Goal: Register for event/course

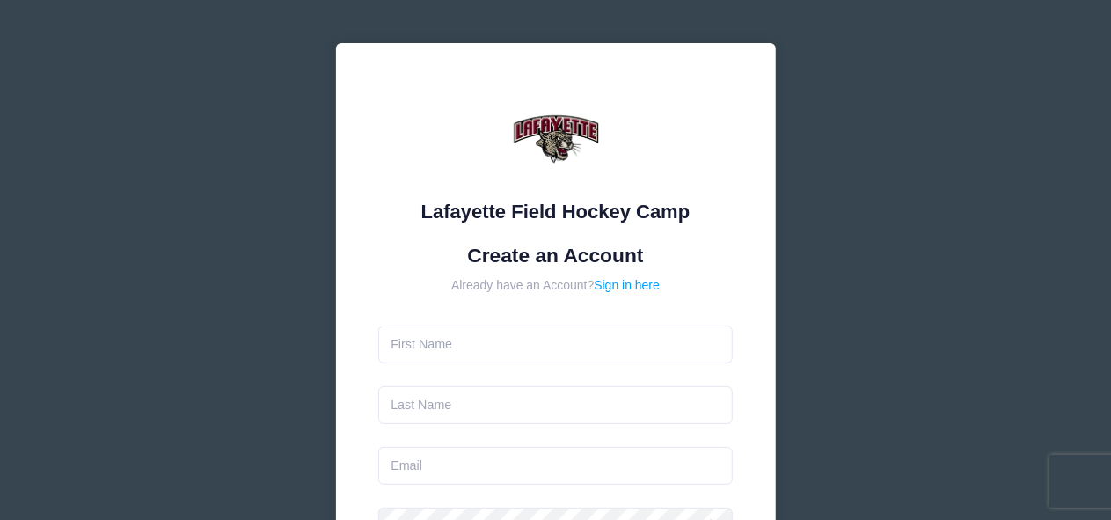
type input "[PERSON_NAME]"
type input "Pauliny"
type input "CATHLENEFUNK@ICLOUD.COM"
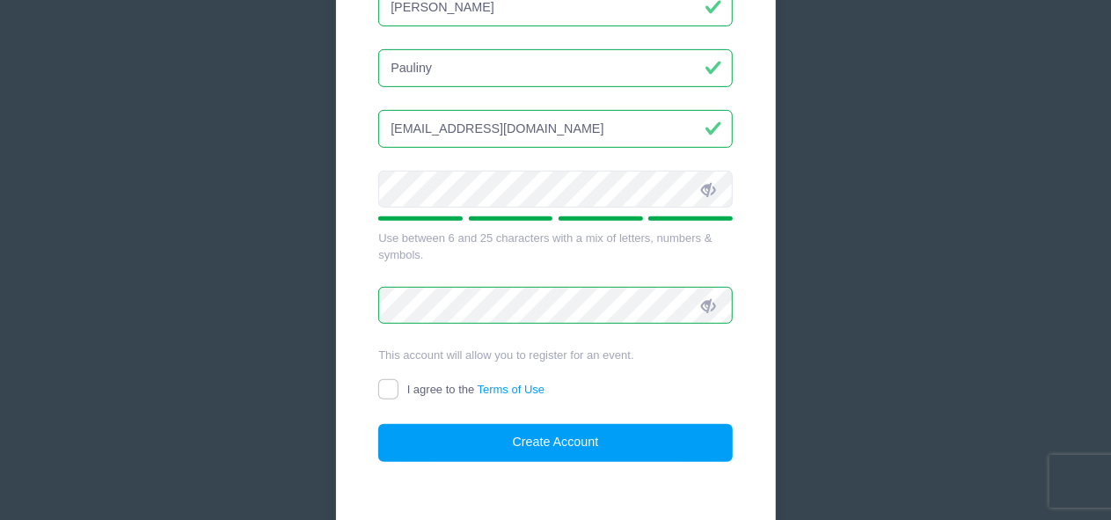
scroll to position [373, 0]
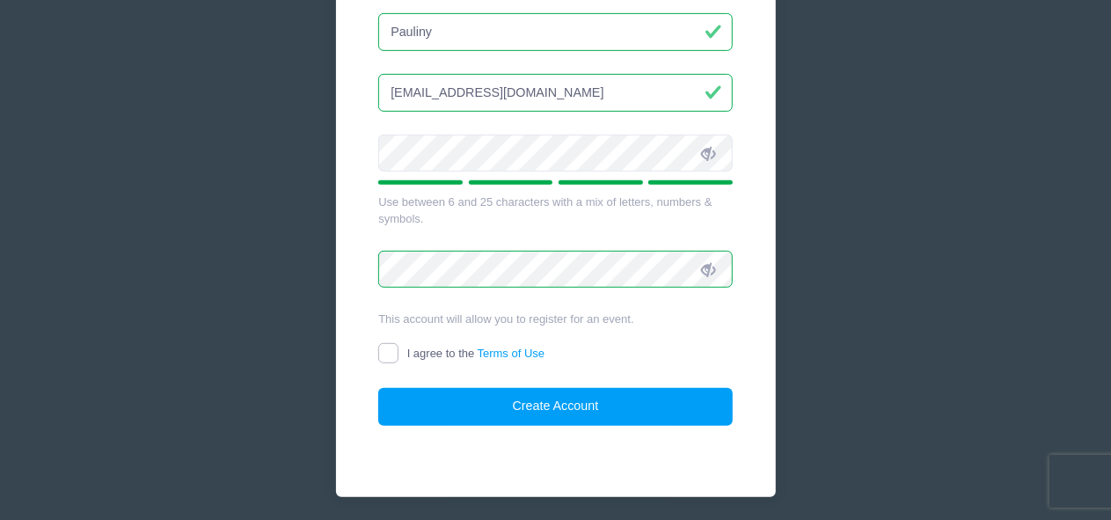
click at [387, 345] on input "I agree to the Terms of Use" at bounding box center [388, 353] width 20 height 20
checkbox input "true"
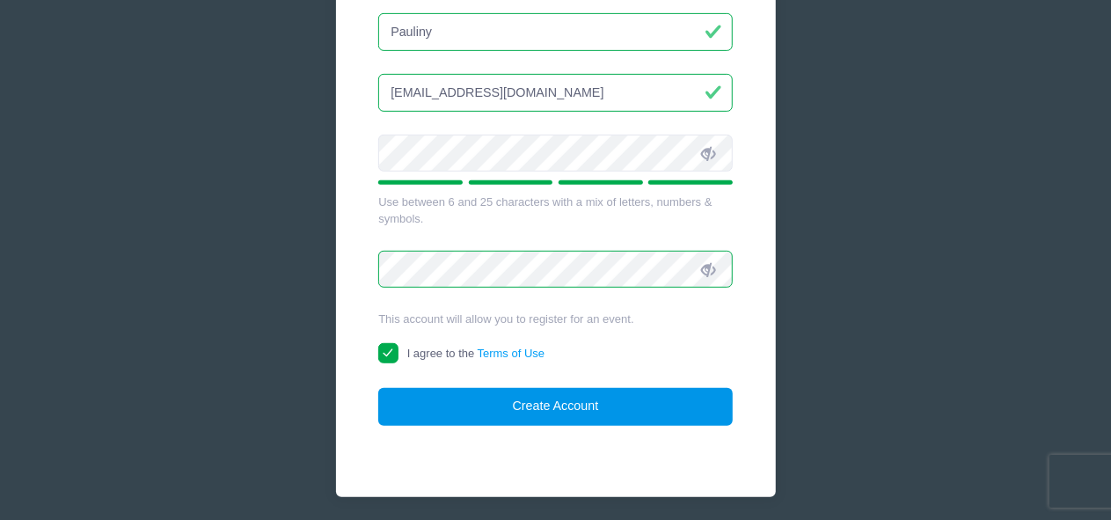
click at [504, 412] on button "Create Account" at bounding box center [555, 407] width 354 height 38
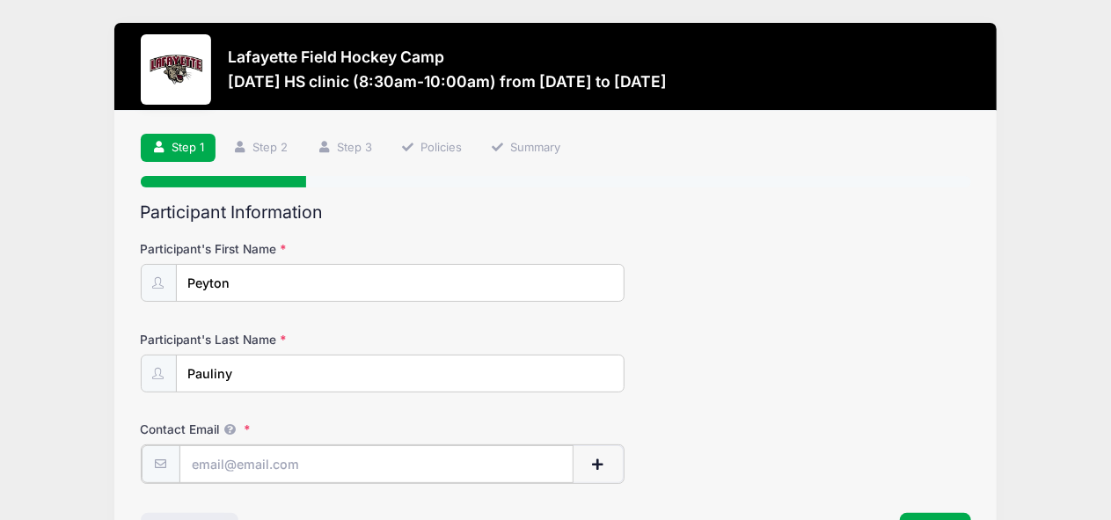
click at [275, 463] on input "Contact Email" at bounding box center [376, 464] width 395 height 38
type input "[EMAIL_ADDRESS][DOMAIN_NAME]"
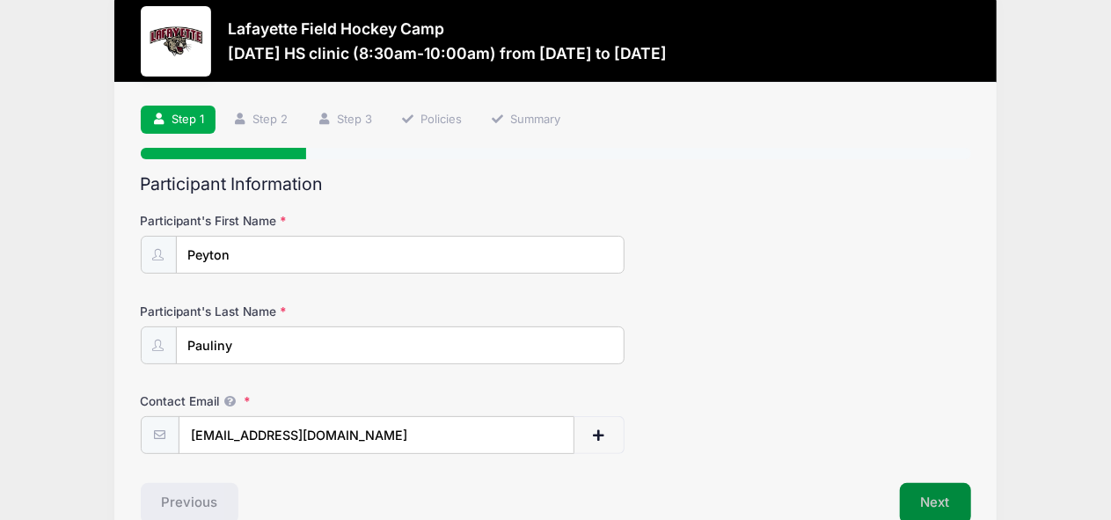
click at [930, 501] on button "Next" at bounding box center [935, 503] width 71 height 40
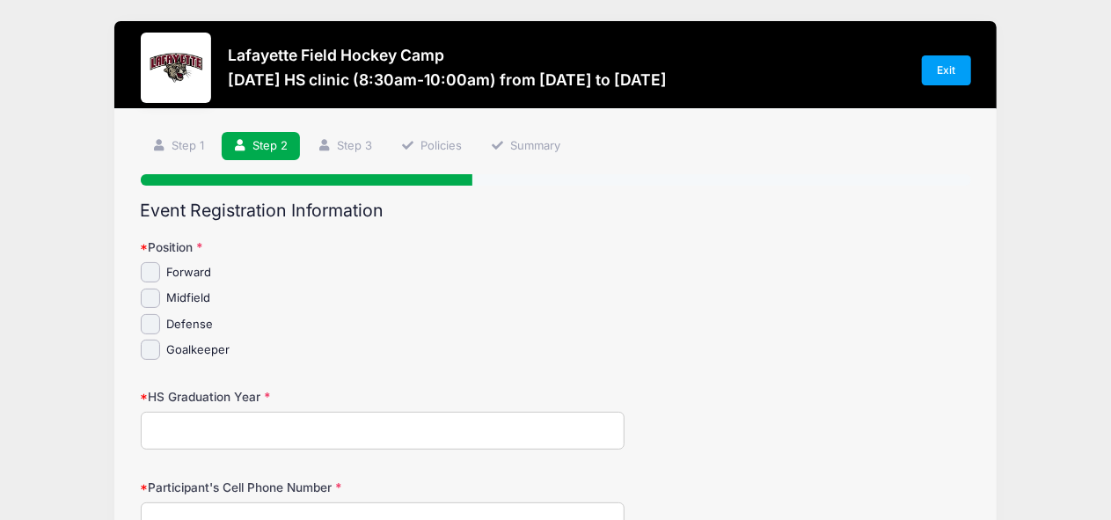
scroll to position [0, 0]
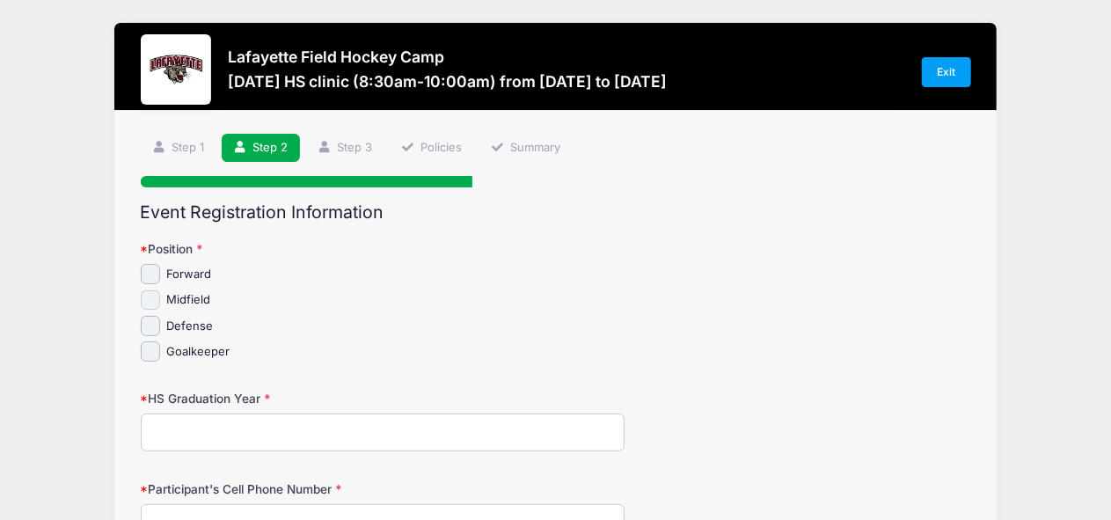
click at [148, 302] on input "Midfield" at bounding box center [151, 300] width 20 height 20
checkbox input "true"
click at [178, 433] on input "HS Graduation Year" at bounding box center [383, 432] width 485 height 38
type input "2028"
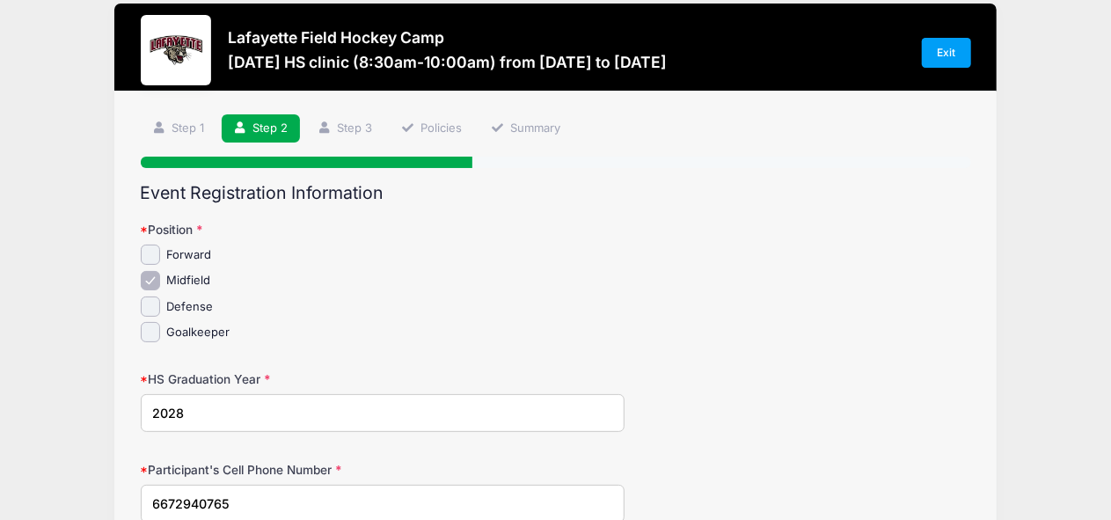
type input "6672940765"
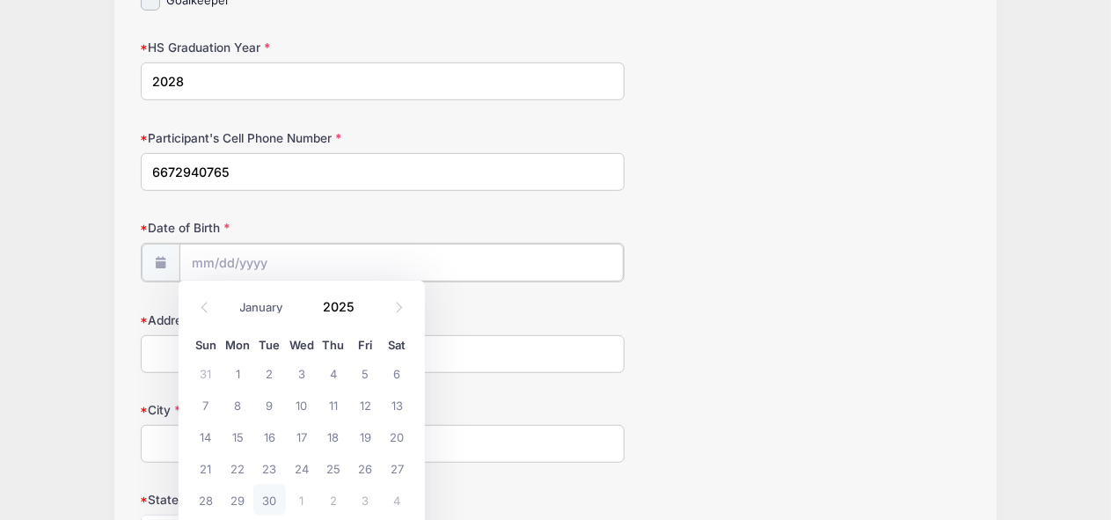
click at [215, 255] on input "Date of Birth" at bounding box center [401, 263] width 444 height 38
click at [366, 309] on span at bounding box center [366, 312] width 12 height 13
click at [367, 299] on span at bounding box center [366, 299] width 12 height 13
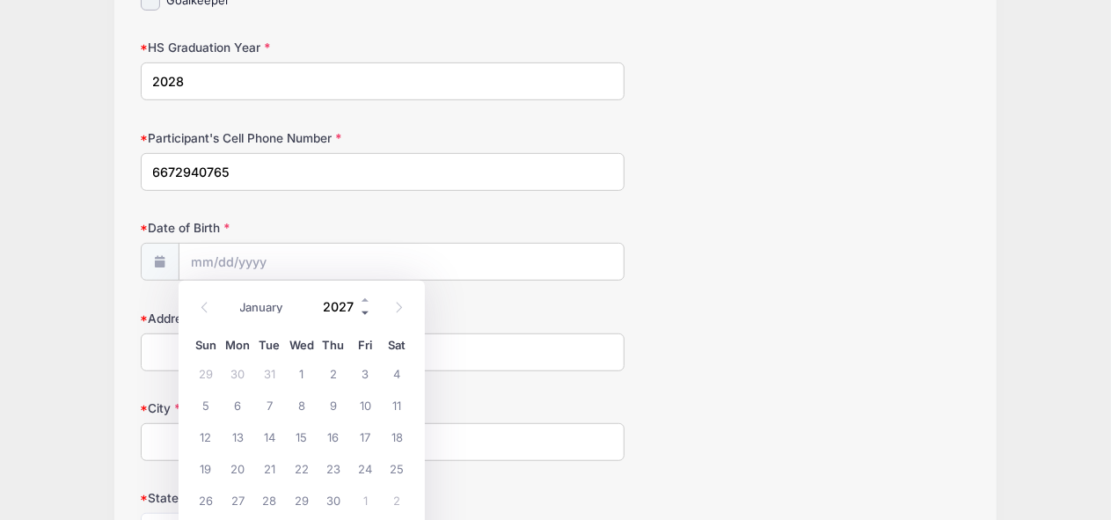
click at [362, 310] on span at bounding box center [366, 312] width 12 height 13
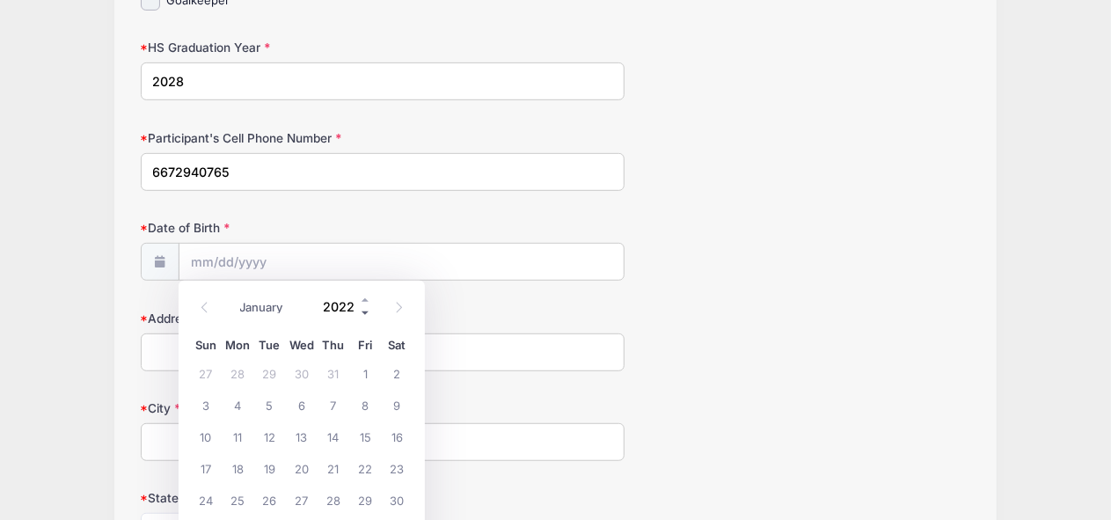
click at [362, 310] on span at bounding box center [366, 312] width 12 height 13
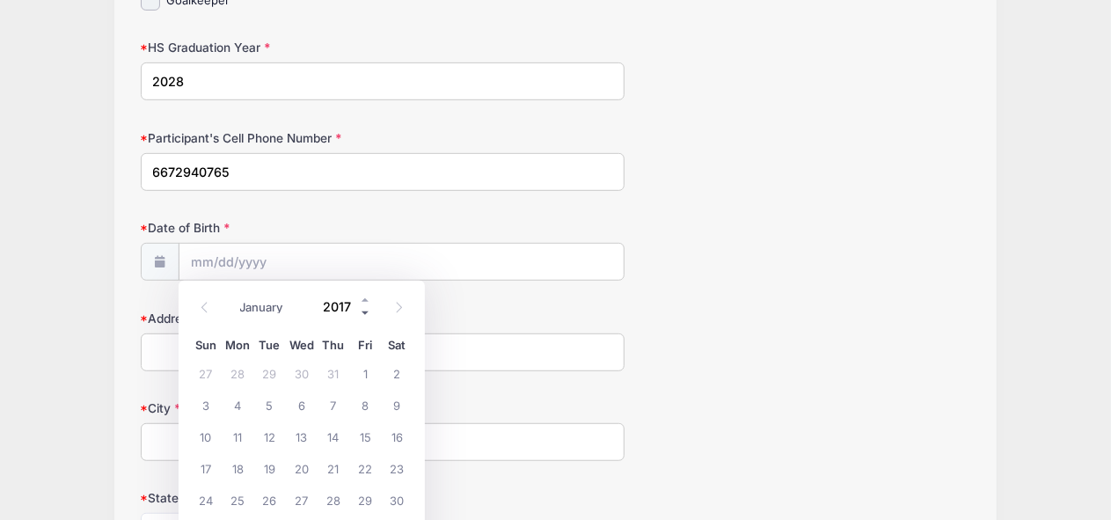
click at [362, 310] on span at bounding box center [366, 312] width 12 height 13
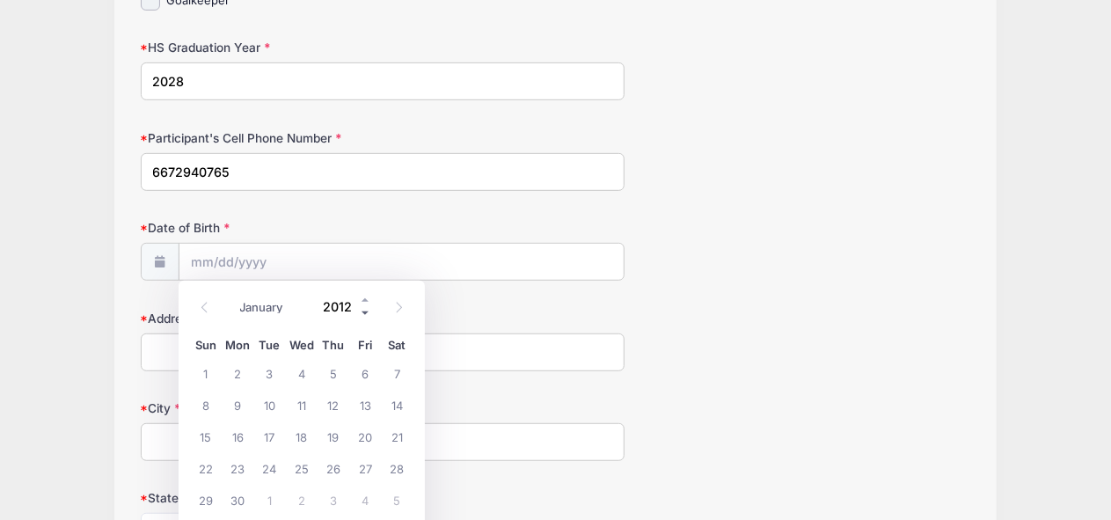
click at [362, 310] on span at bounding box center [366, 312] width 12 height 13
type input "2010"
click at [391, 373] on span "4" at bounding box center [397, 373] width 32 height 32
type input "09/04/2010"
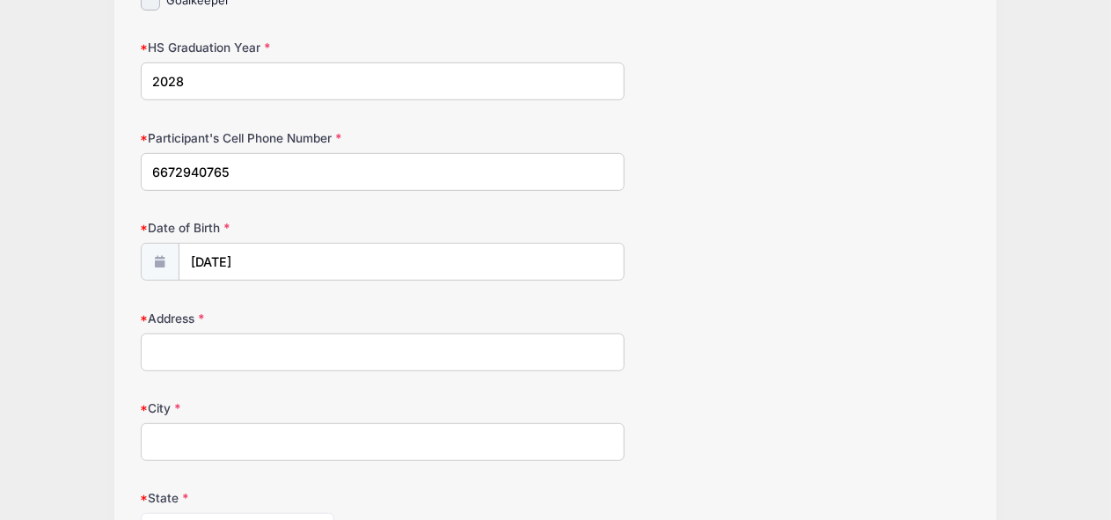
click at [230, 342] on input "Address" at bounding box center [383, 352] width 485 height 38
type input "12 Colonial Oaks Ct"
type input "Phoenix"
select select "MD"
type input "21131"
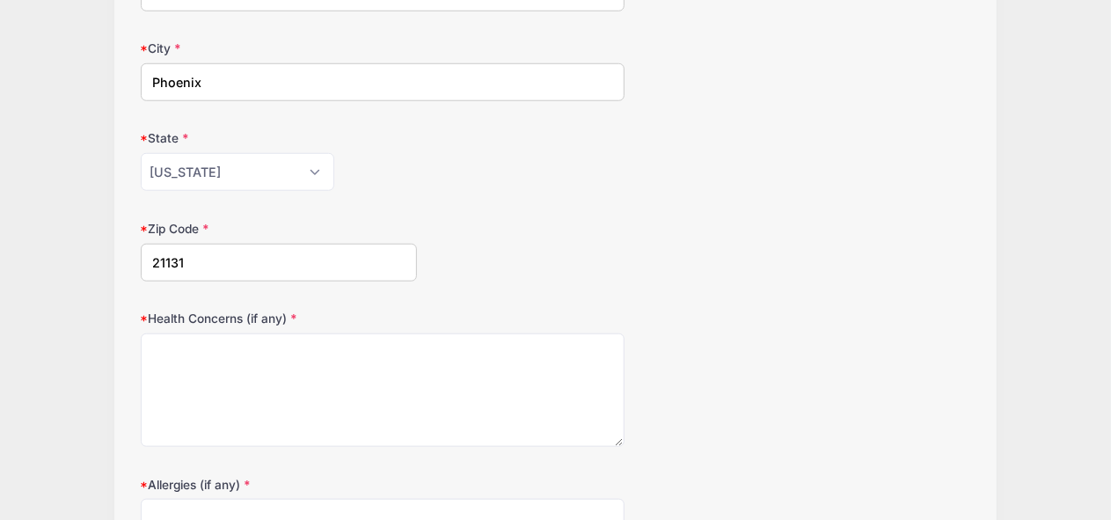
scroll to position [769, 0]
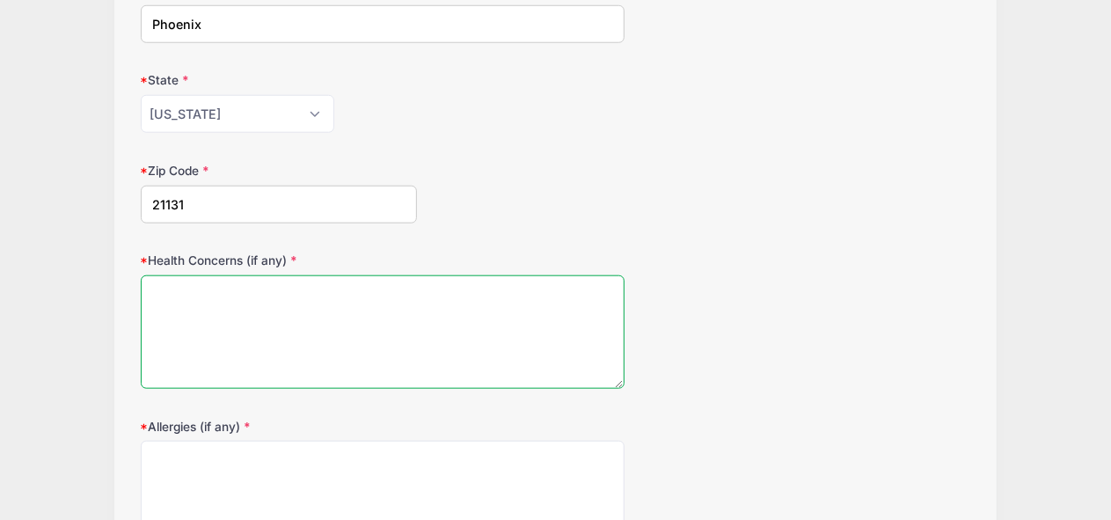
click at [309, 334] on textarea "Health Concerns (if any)" at bounding box center [383, 331] width 485 height 113
type textarea "none"
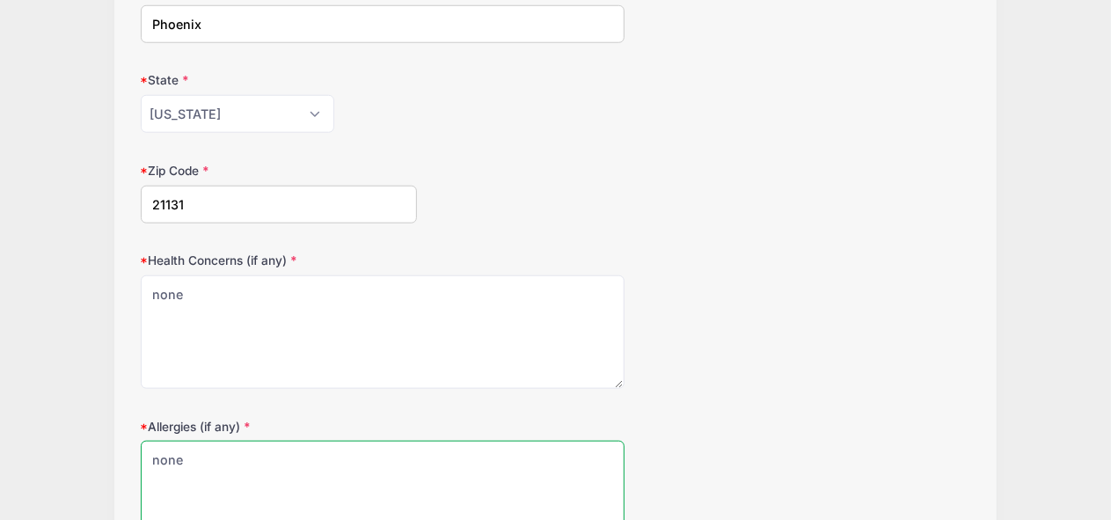
type textarea "none"
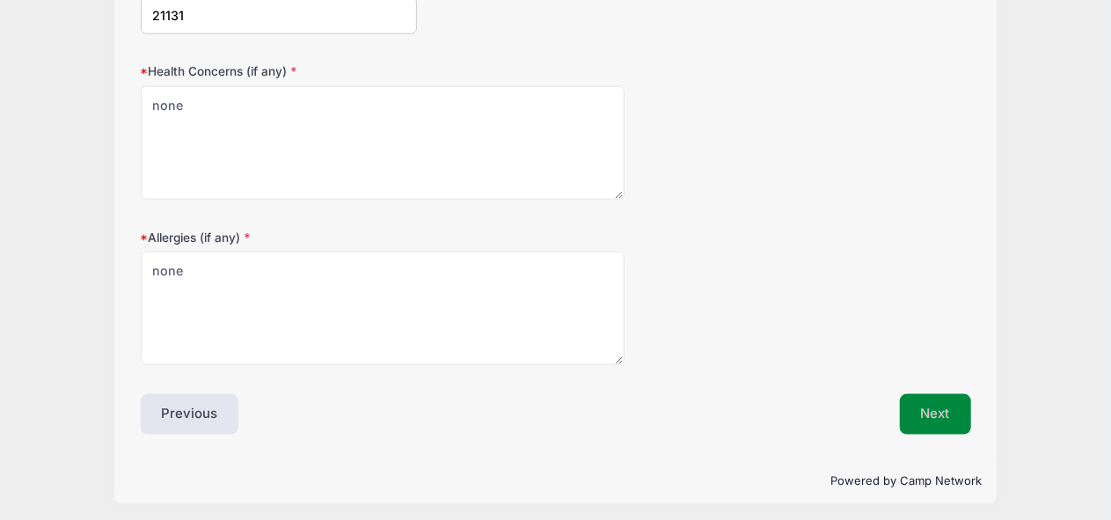
click at [938, 410] on button "Next" at bounding box center [935, 414] width 71 height 40
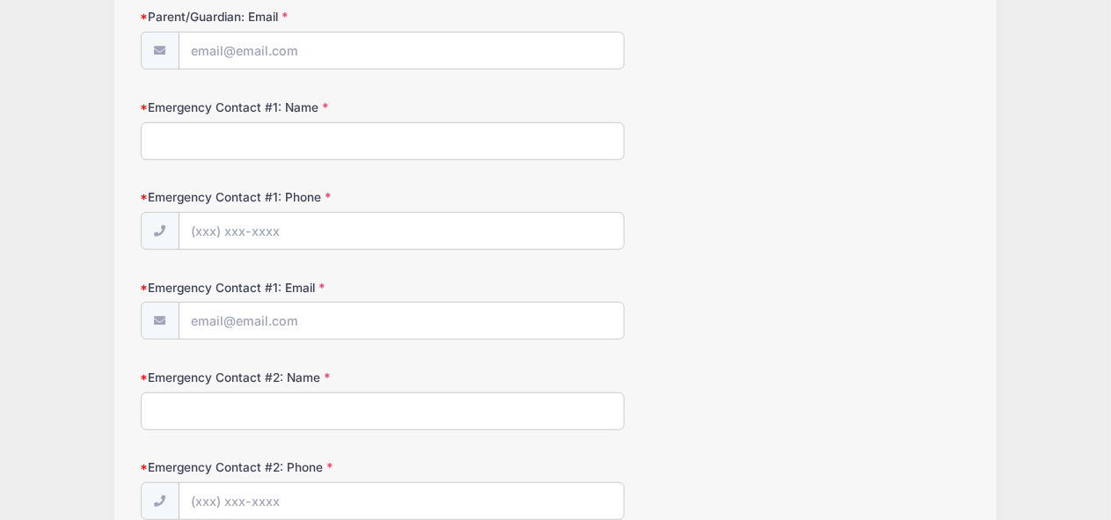
scroll to position [0, 0]
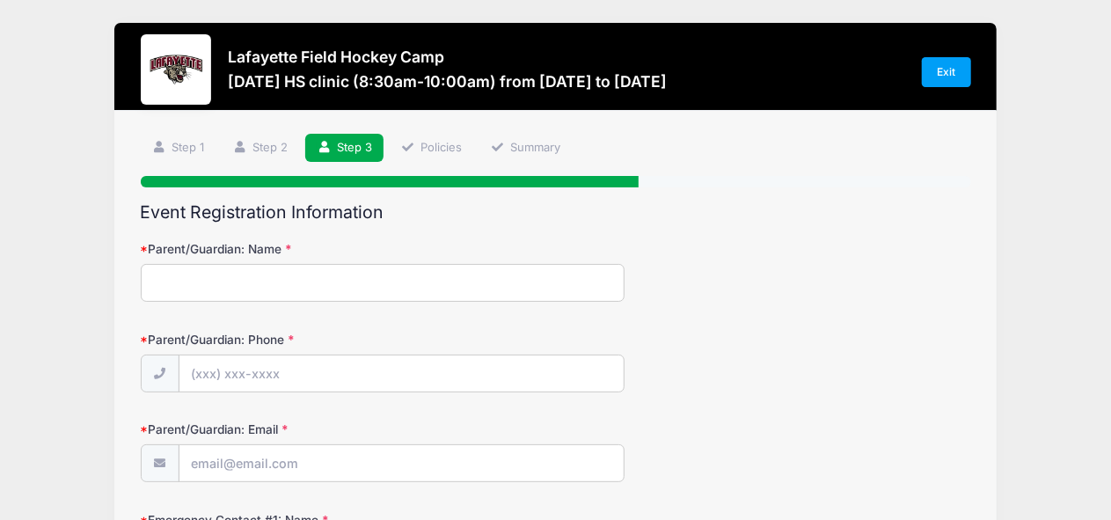
click at [308, 290] on input "Parent/Guardian: Name" at bounding box center [383, 283] width 485 height 38
type input "Cathlene Pauliny"
type input "(443) 621-0153"
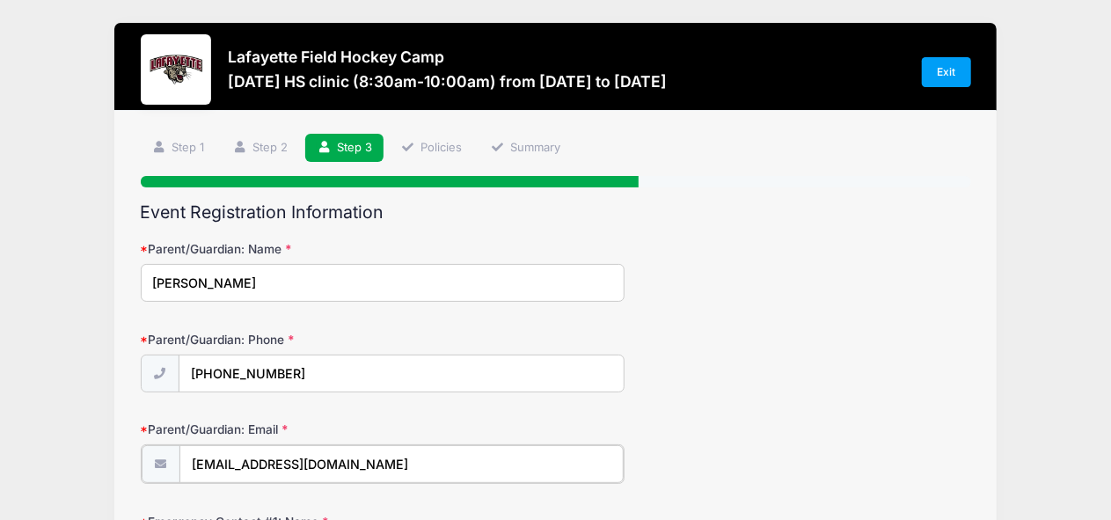
type input "[EMAIL_ADDRESS][DOMAIN_NAME]"
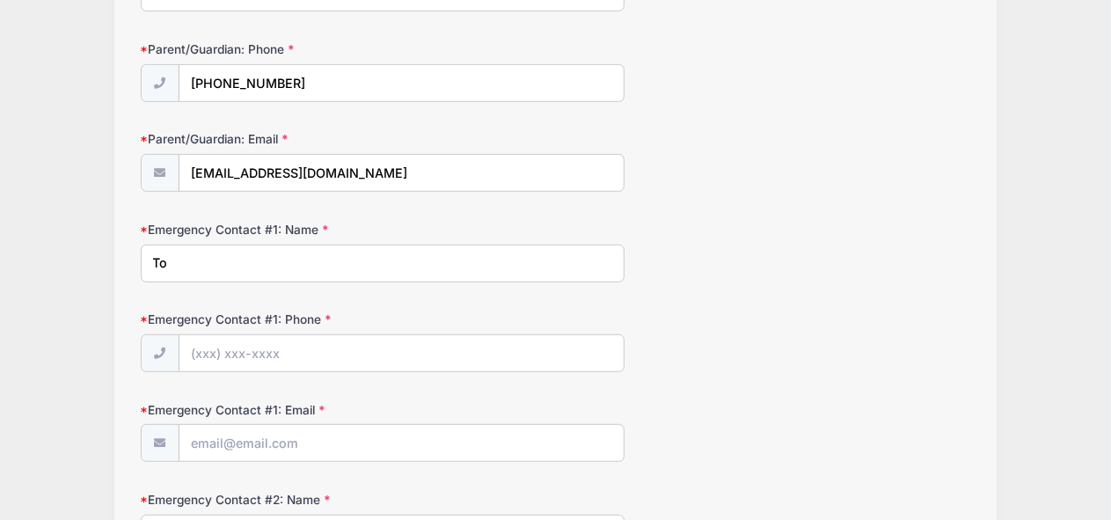
type input "T"
type input "C"
type input "Cathlene Pauliny"
type input "(443) 621-0153"
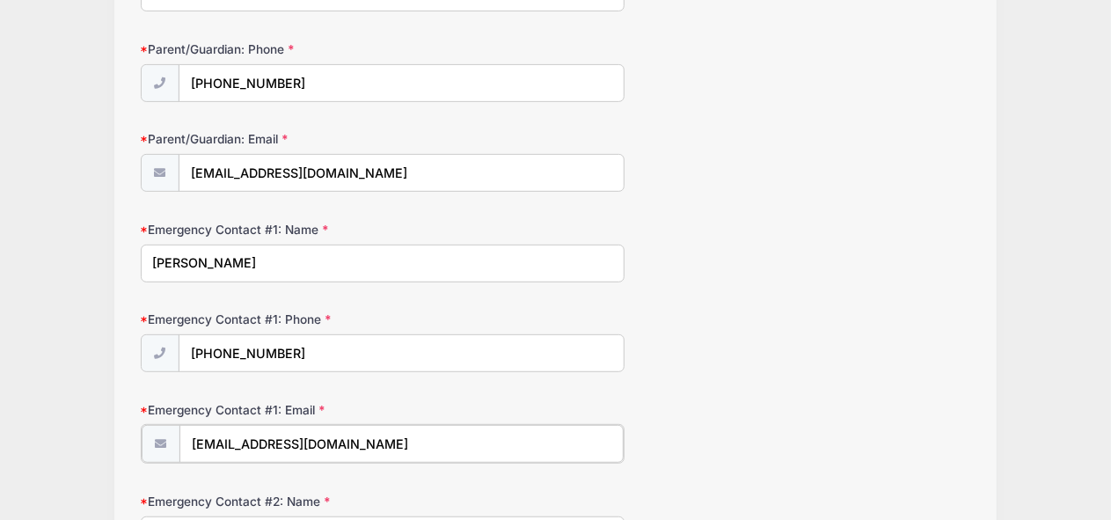
type input "[EMAIL_ADDRESS][DOMAIN_NAME]"
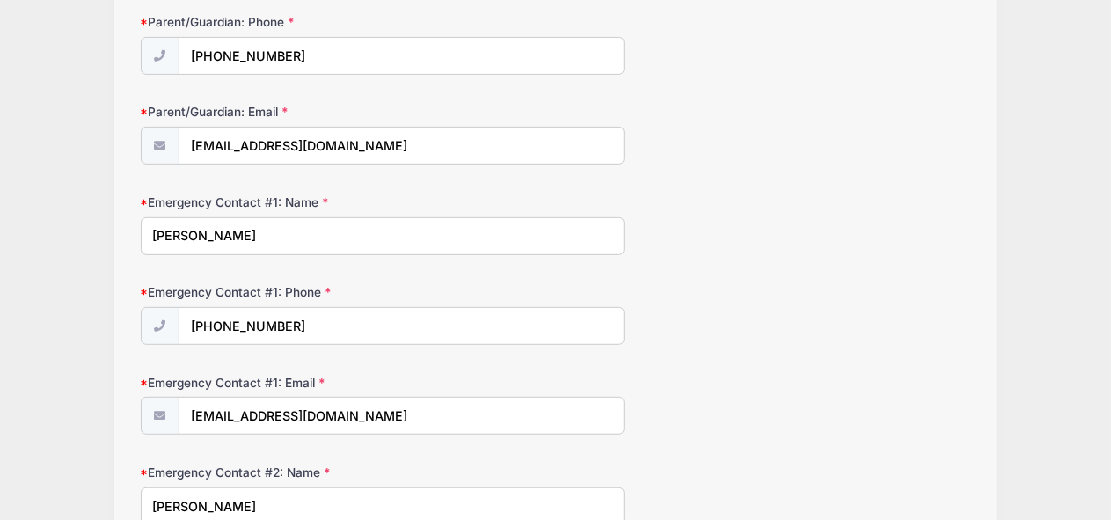
type input "Todd Pauliny"
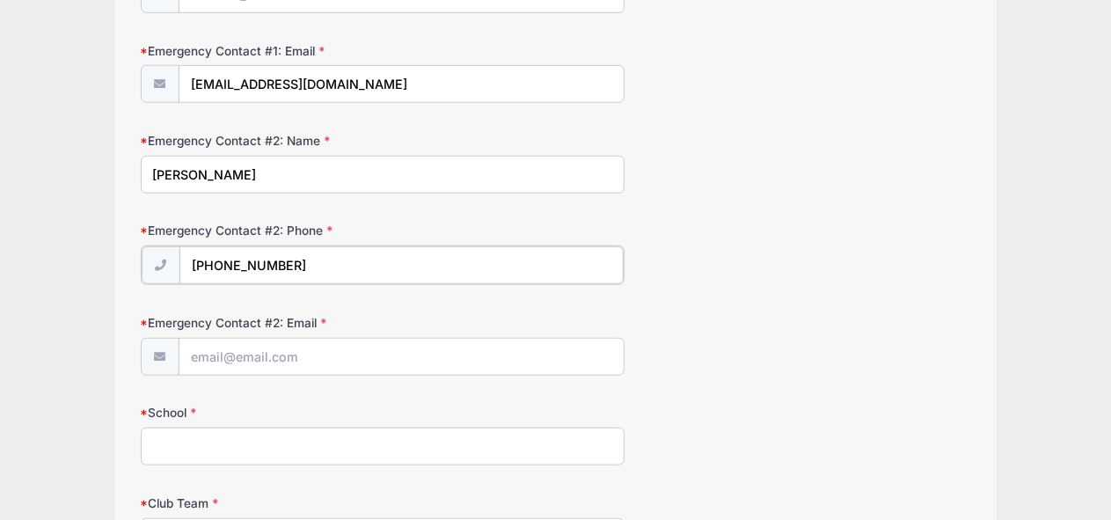
type input "(443) 277-7574"
type input "toddpauliny@gmail.com"
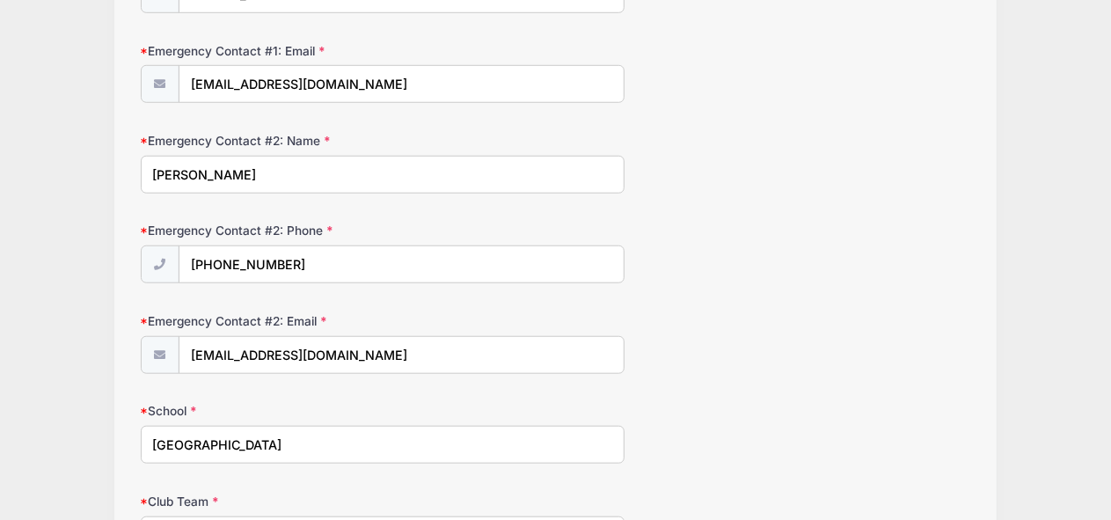
type input "Notre Dame Preparatory"
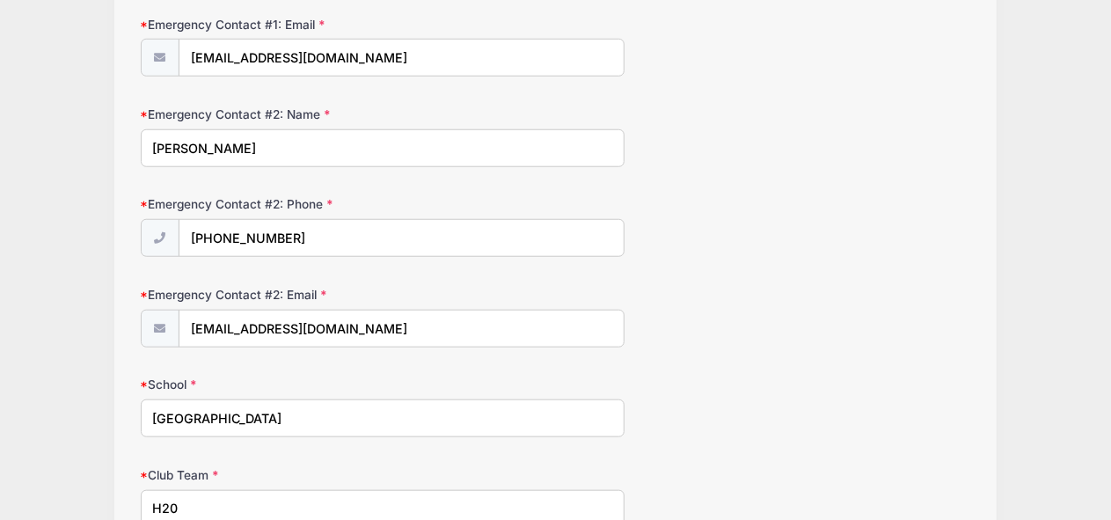
type input "H20"
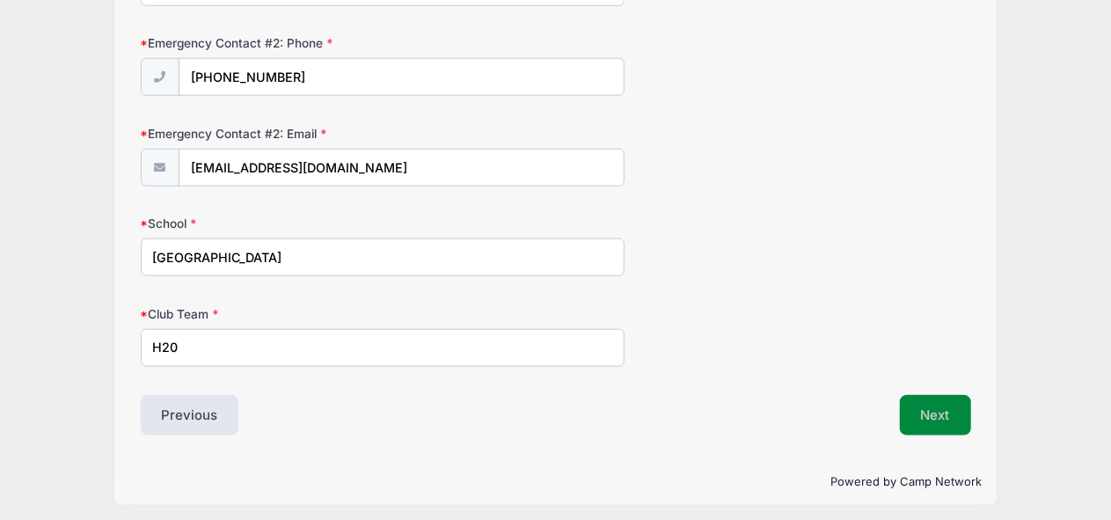
click at [942, 406] on button "Next" at bounding box center [935, 415] width 71 height 40
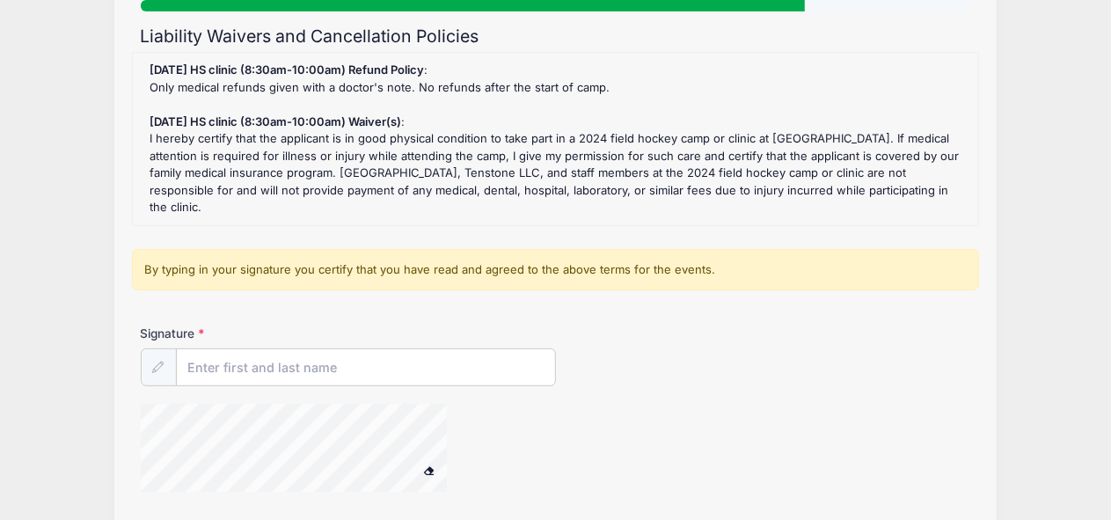
scroll to position [223, 0]
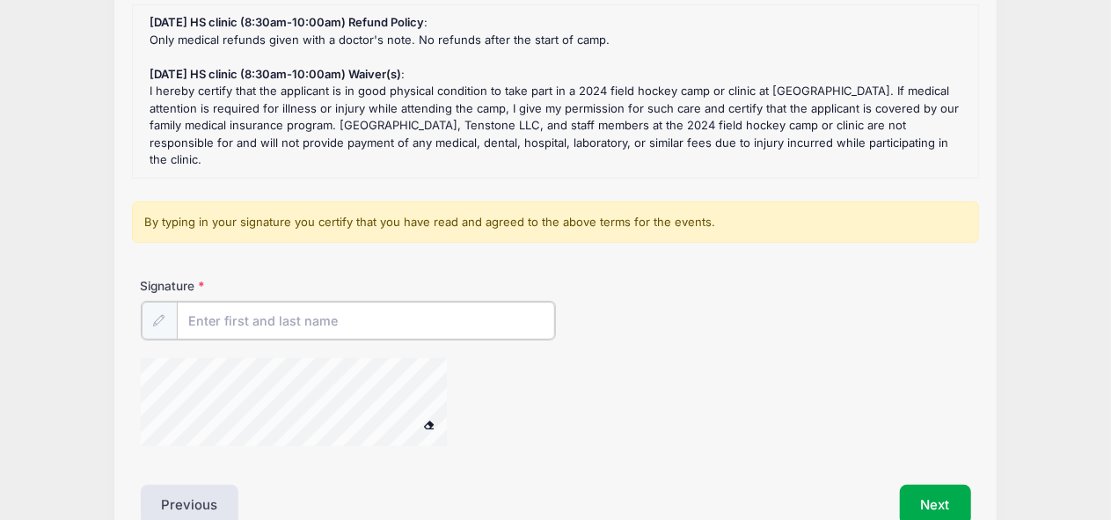
click at [281, 313] on input "Signature" at bounding box center [366, 321] width 378 height 38
type input "Cathlene Pauliny"
click at [452, 378] on div at bounding box center [317, 402] width 352 height 93
click at [928, 483] on button "Next" at bounding box center [935, 503] width 71 height 40
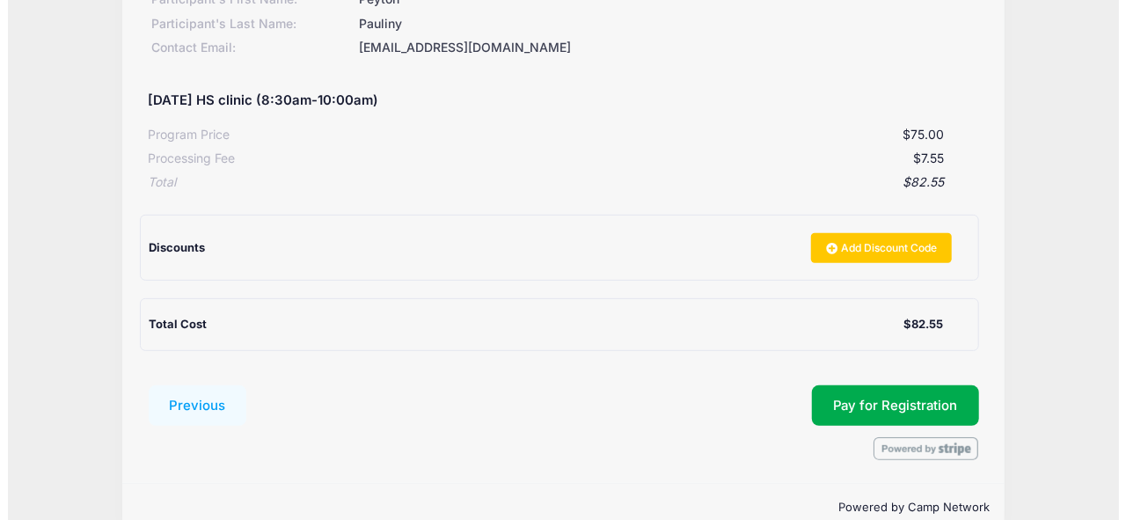
scroll to position [312, 0]
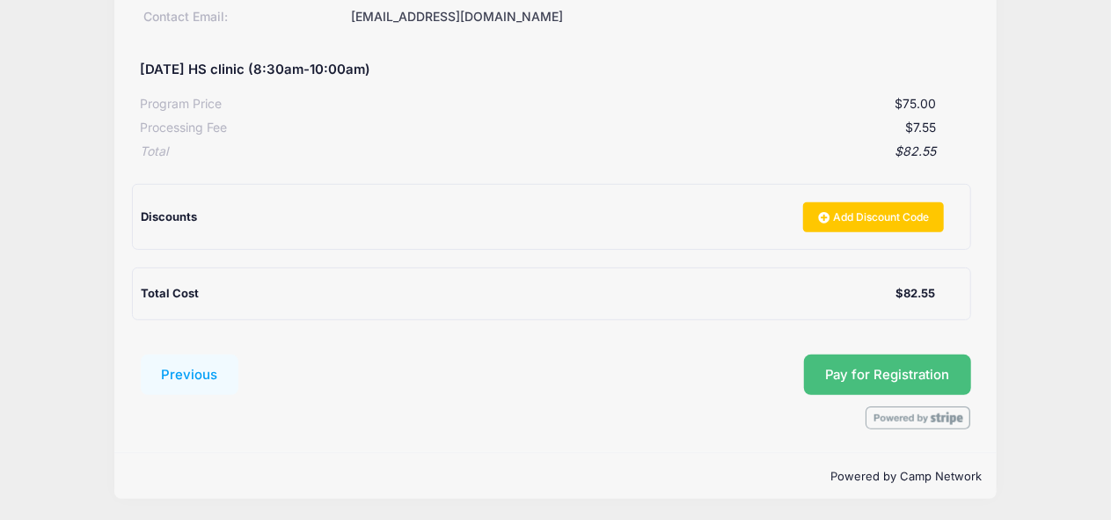
click at [902, 360] on button "Pay for Registration" at bounding box center [887, 374] width 167 height 40
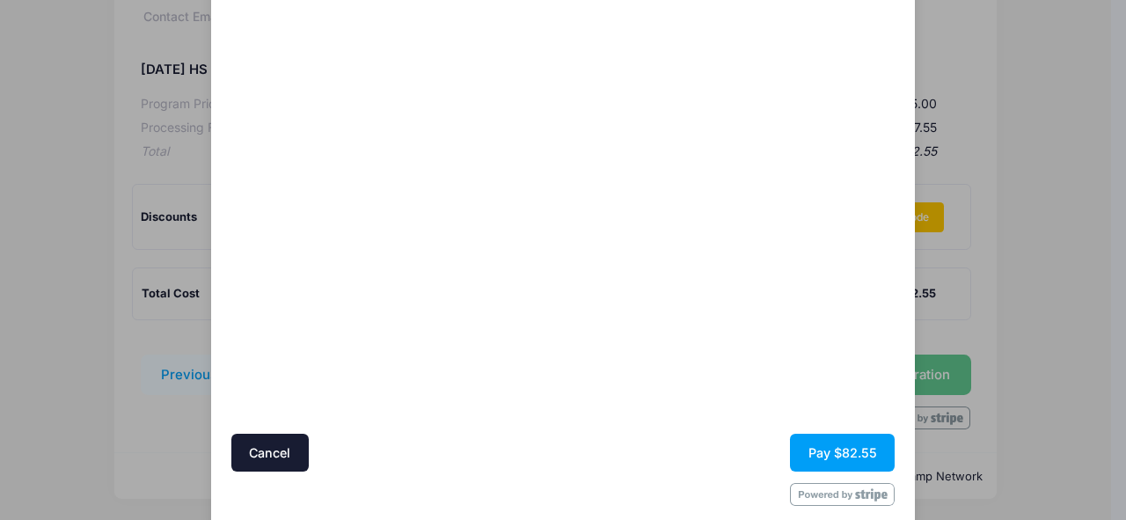
scroll to position [180, 0]
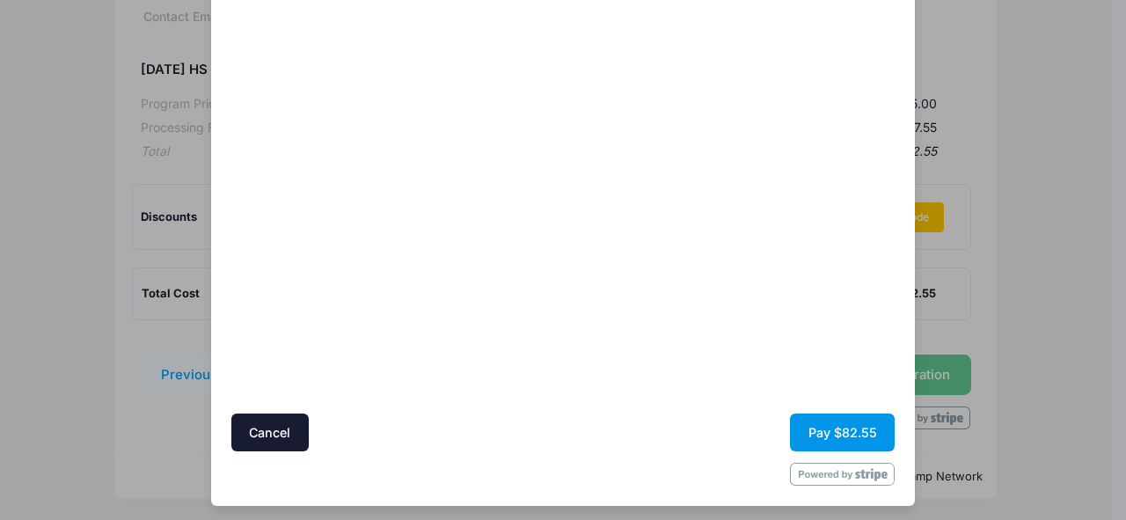
click at [844, 427] on button "Pay $82.55" at bounding box center [842, 432] width 105 height 38
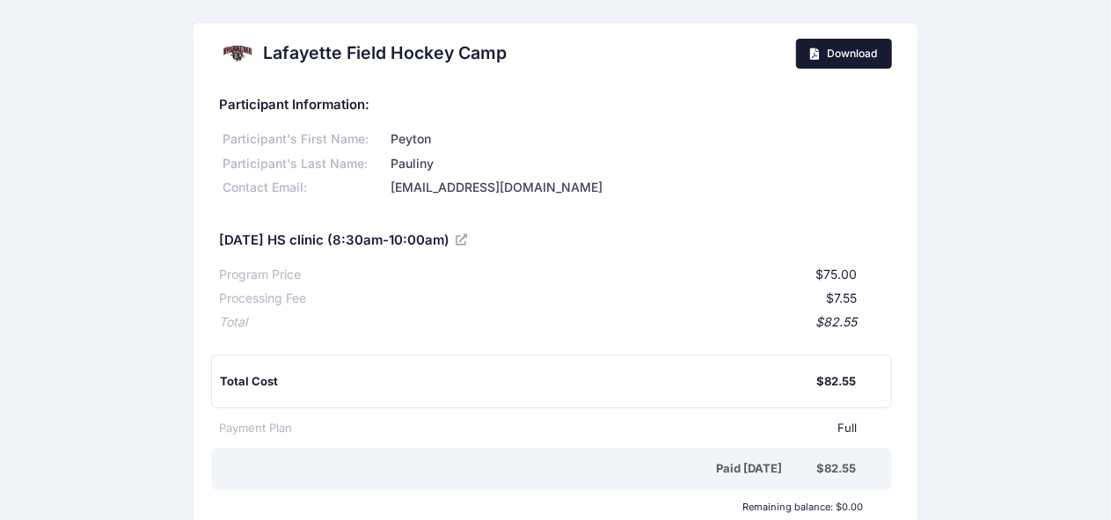
click at [844, 58] on span "Download" at bounding box center [852, 53] width 50 height 13
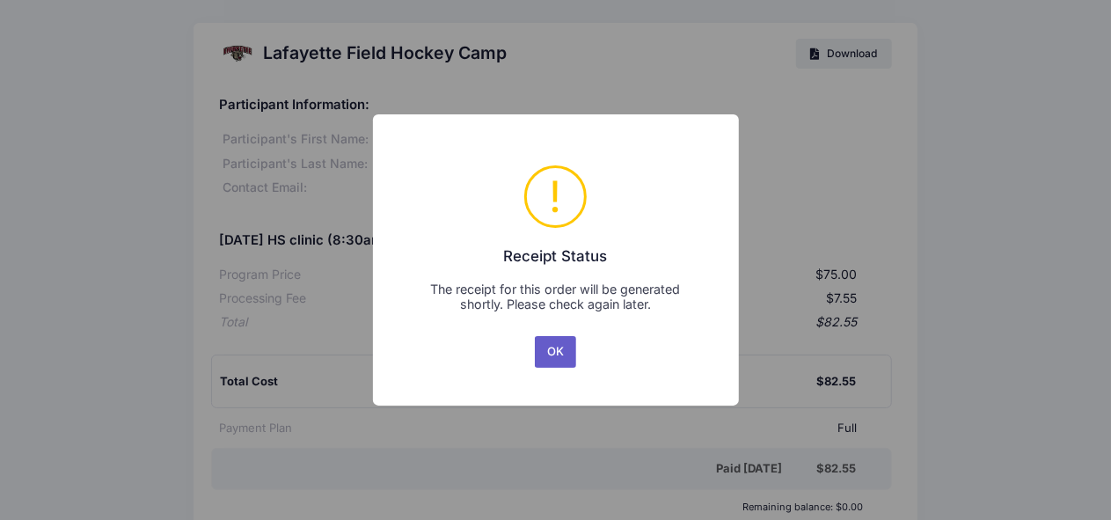
click at [561, 350] on button "OK" at bounding box center [556, 352] width 42 height 32
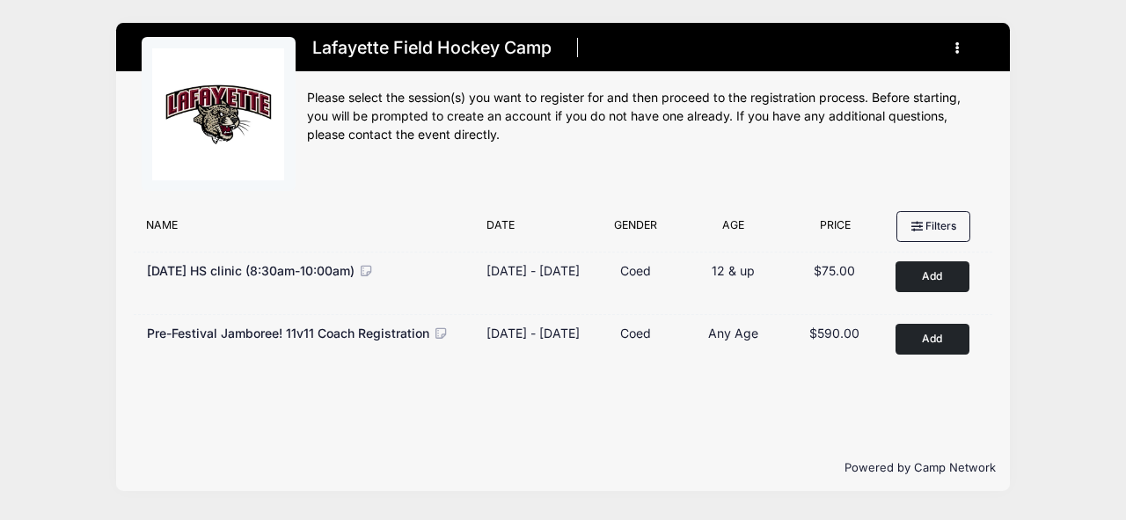
click at [1125, 31] on div "Lafayette Field Hockey Camp Register My Account Logout" at bounding box center [563, 260] width 1126 height 520
